Goal: Task Accomplishment & Management: Manage account settings

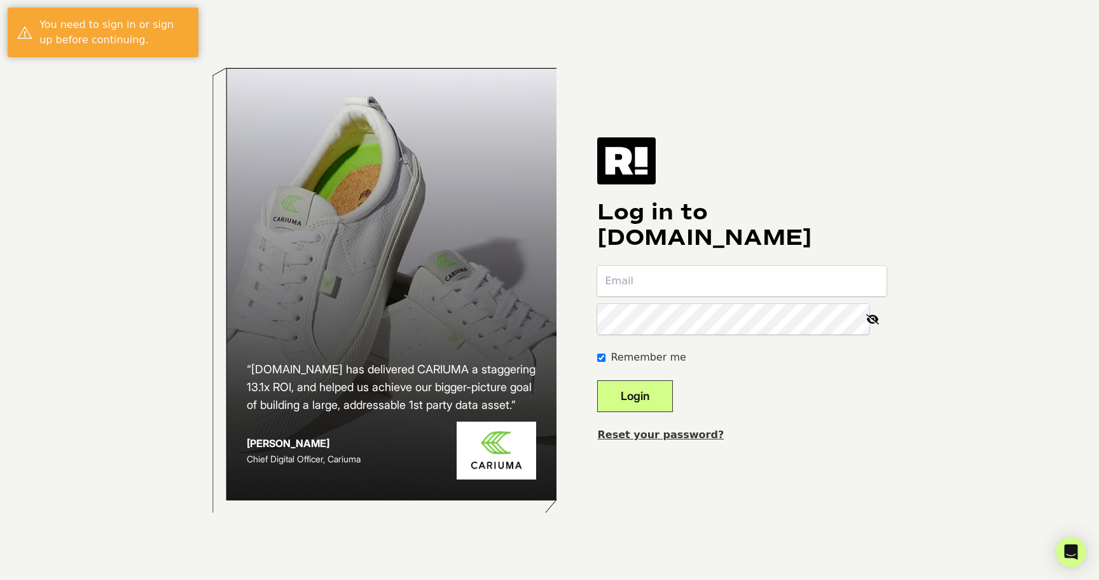
type input "john@theauracles.xyz"
click at [638, 388] on button "Login" at bounding box center [635, 396] width 76 height 32
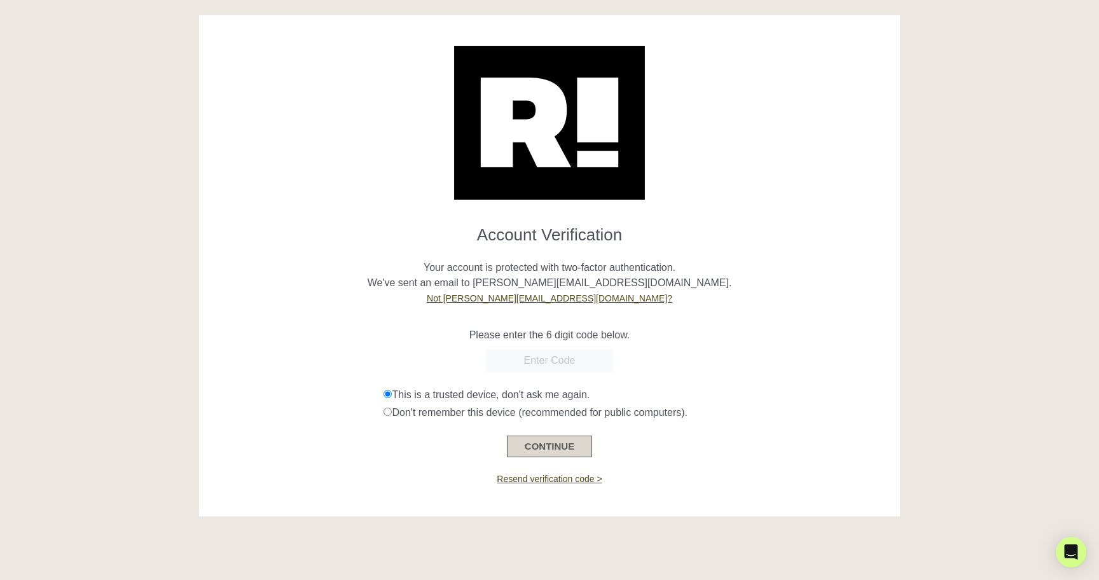
click at [537, 438] on button "CONTINUE" at bounding box center [549, 447] width 85 height 22
click at [548, 363] on input "text" at bounding box center [549, 360] width 127 height 23
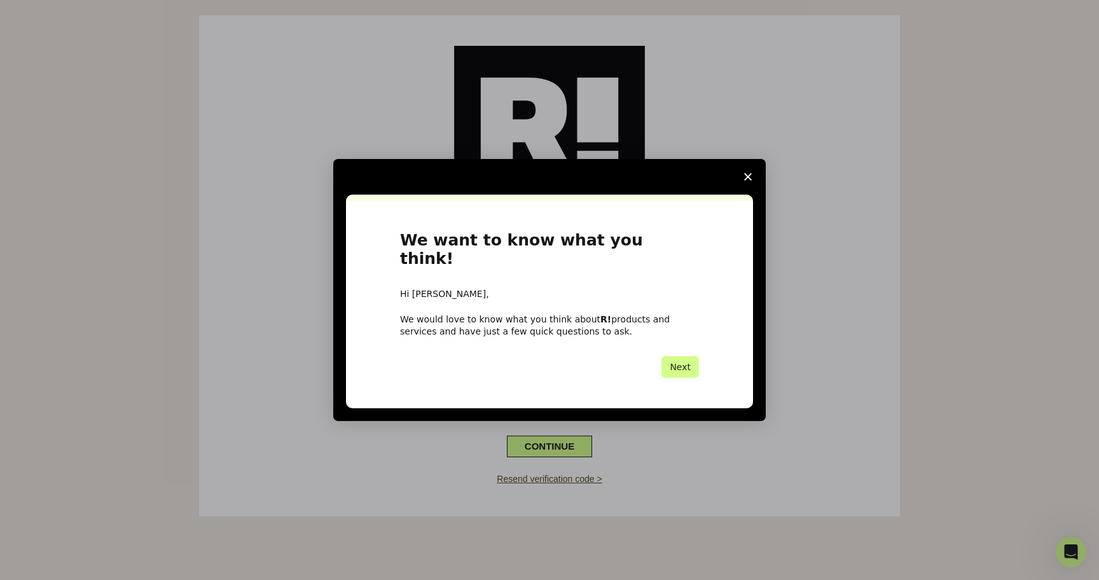
click at [747, 181] on span "Close survey" at bounding box center [748, 177] width 36 height 36
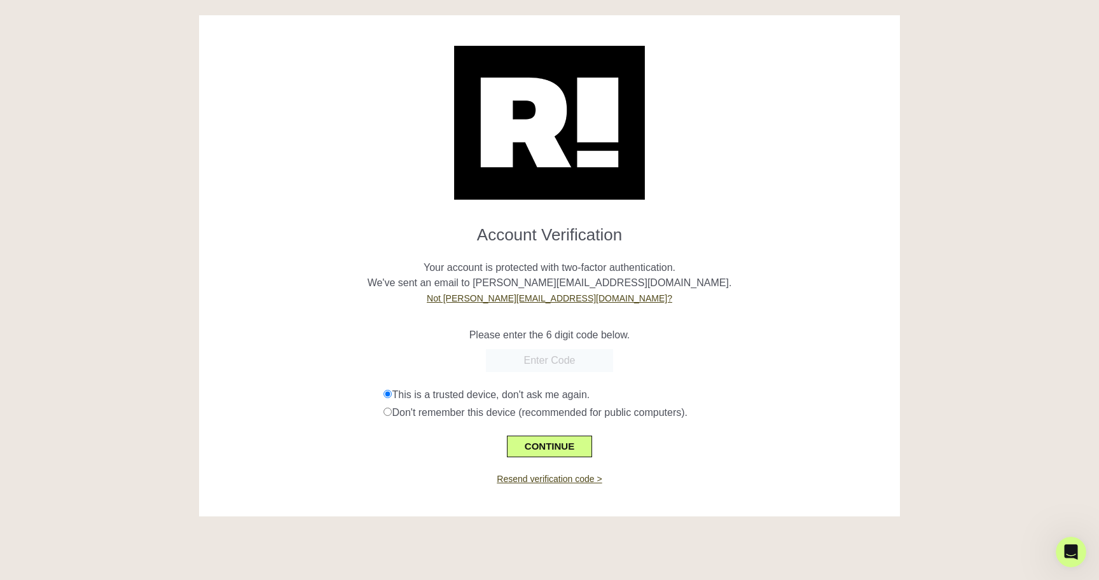
click at [558, 358] on input "text" at bounding box center [549, 360] width 127 height 23
paste input "600759"
type input "600759"
click at [569, 449] on button "CONTINUE" at bounding box center [549, 447] width 85 height 22
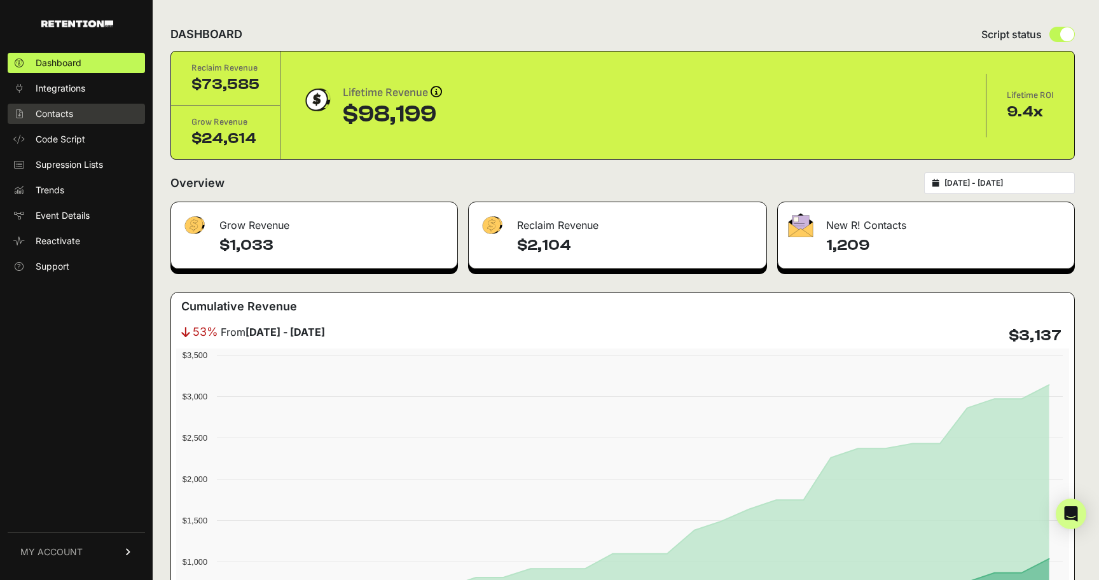
click at [76, 118] on link "Contacts" at bounding box center [76, 114] width 137 height 20
